Goal: Navigation & Orientation: Find specific page/section

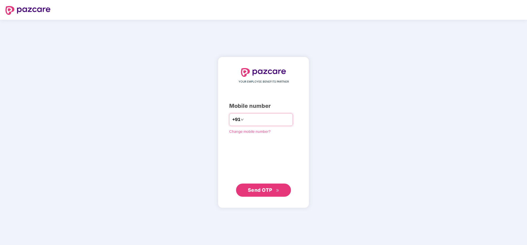
drag, startPoint x: 0, startPoint y: 0, endPoint x: 272, endPoint y: 120, distance: 297.3
click at [272, 120] on input "number" at bounding box center [267, 119] width 45 height 9
type input "**********"
click at [265, 188] on span "Send OTP" at bounding box center [260, 190] width 24 height 6
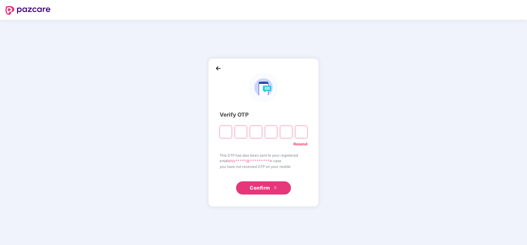
click at [217, 70] on img at bounding box center [218, 68] width 8 height 8
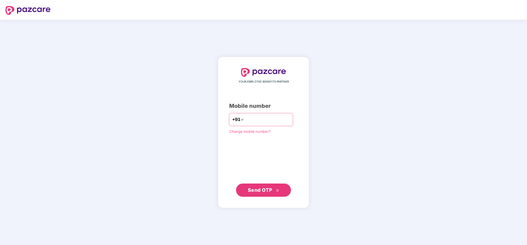
click at [254, 125] on div "+91" at bounding box center [261, 119] width 64 height 13
click at [255, 121] on input "number" at bounding box center [267, 119] width 45 height 9
type input "**********"
click at [268, 194] on button "Send OTP" at bounding box center [263, 189] width 55 height 13
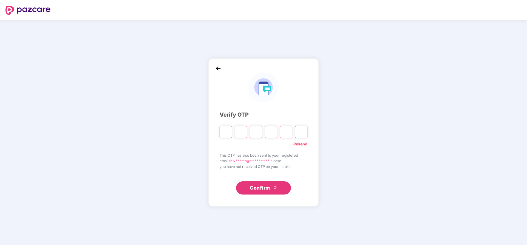
click at [228, 134] on input "Please enter verification code. Digit 1" at bounding box center [226, 132] width 12 height 13
type input "*"
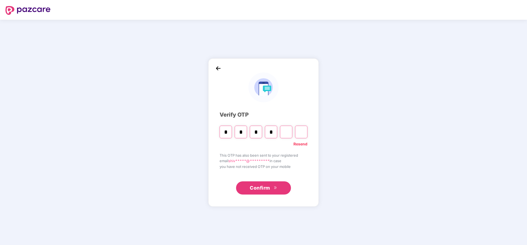
type input "*"
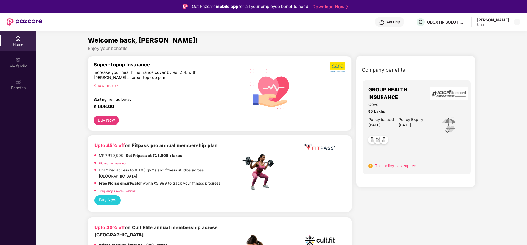
click at [521, 23] on header "Get Help O OBOX HR SOLUTIONS PRIVATE LIMITED (ESCP) [PERSON_NAME] M User" at bounding box center [263, 22] width 527 height 18
click at [514, 21] on div at bounding box center [517, 22] width 7 height 7
click at [515, 21] on img at bounding box center [517, 22] width 4 height 4
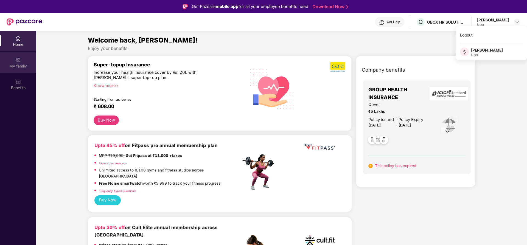
click at [5, 63] on div "My family" at bounding box center [18, 62] width 36 height 21
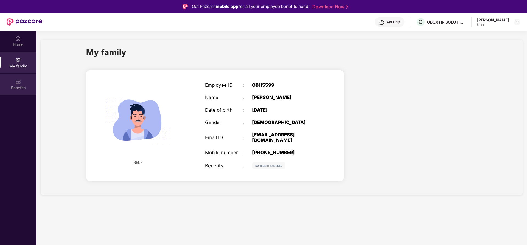
click at [28, 84] on div "Benefits" at bounding box center [18, 84] width 36 height 21
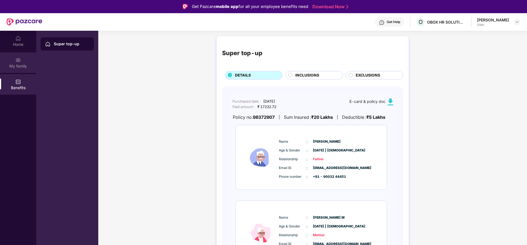
click at [31, 61] on div "My family" at bounding box center [18, 62] width 36 height 21
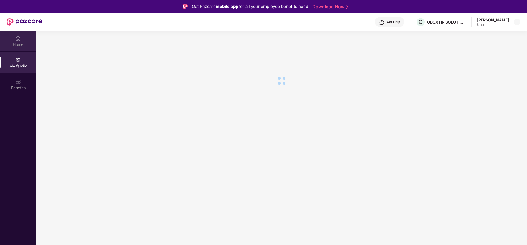
click at [30, 46] on div "Home" at bounding box center [18, 44] width 36 height 5
